Goal: Task Accomplishment & Management: Manage account settings

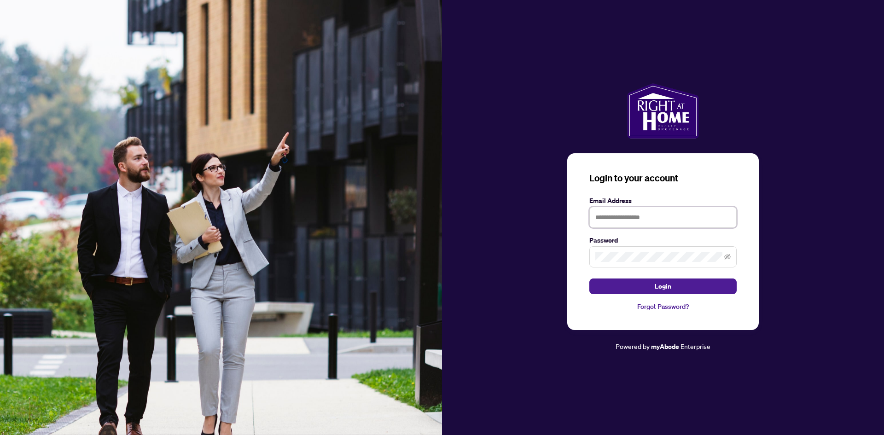
click at [636, 217] on input "text" at bounding box center [662, 217] width 147 height 21
type input "**********"
click at [589, 279] on button "Login" at bounding box center [662, 287] width 147 height 16
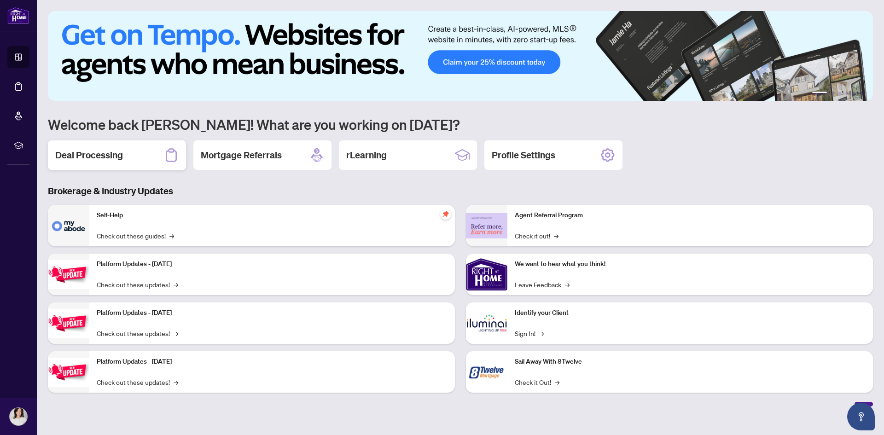
click at [118, 152] on h2 "Deal Processing" at bounding box center [89, 155] width 68 height 13
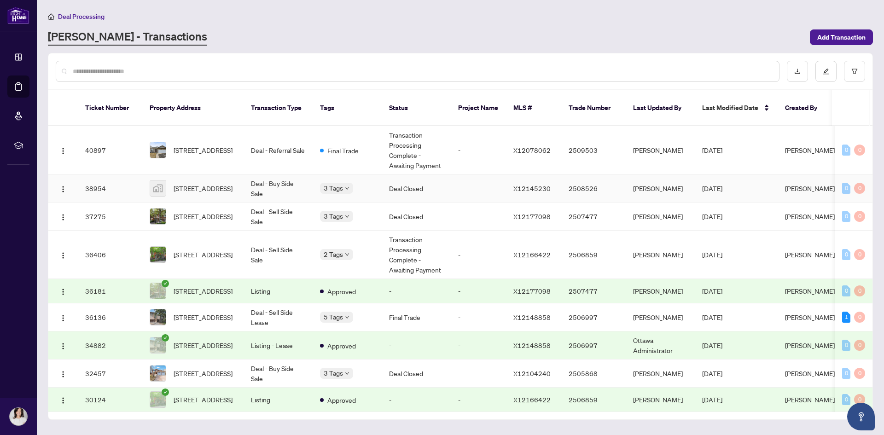
click at [107, 177] on td "38954" at bounding box center [110, 189] width 64 height 28
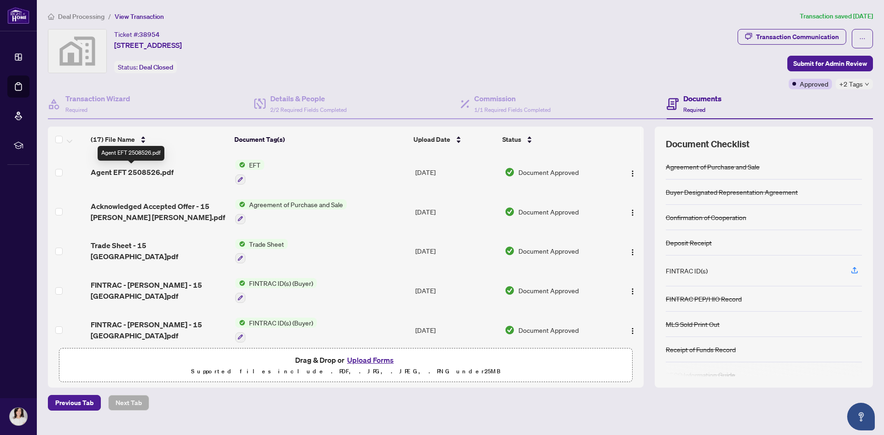
click at [134, 170] on span "Agent EFT 2508526.pdf" at bounding box center [132, 172] width 83 height 11
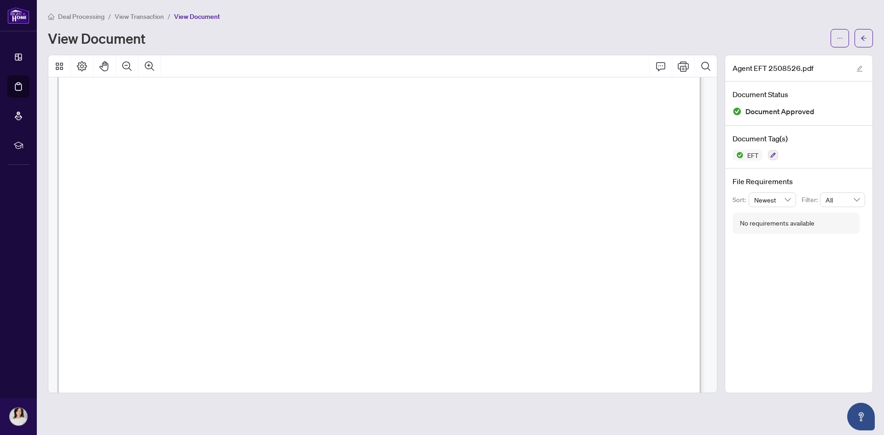
scroll to position [230, 0]
click at [681, 67] on icon "Print" at bounding box center [683, 66] width 11 height 11
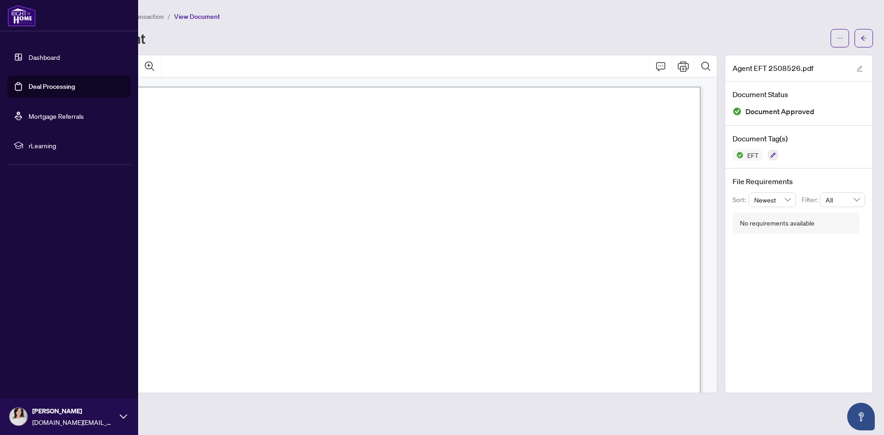
click at [31, 53] on link "Dashboard" at bounding box center [44, 57] width 31 height 8
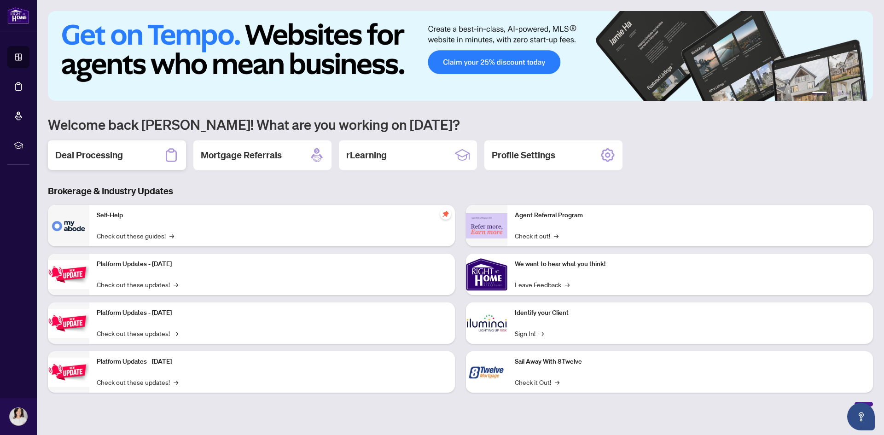
click at [125, 160] on div "Deal Processing" at bounding box center [117, 154] width 138 height 29
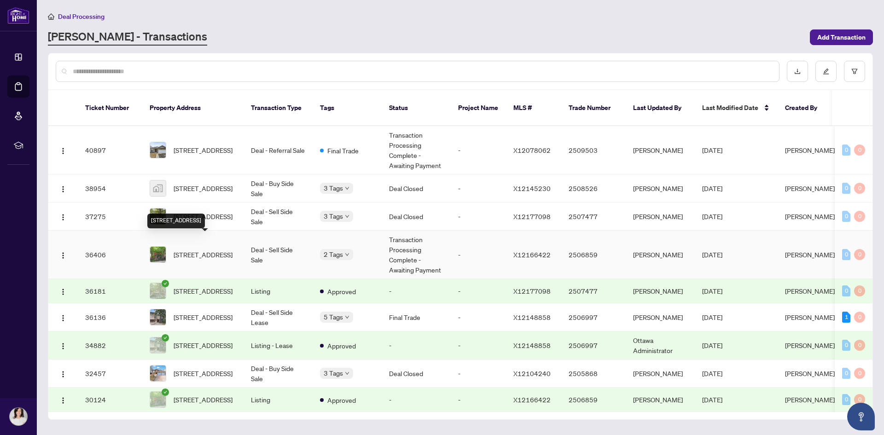
click at [195, 250] on span "[STREET_ADDRESS]" at bounding box center [203, 255] width 59 height 10
